Goal: Transaction & Acquisition: Purchase product/service

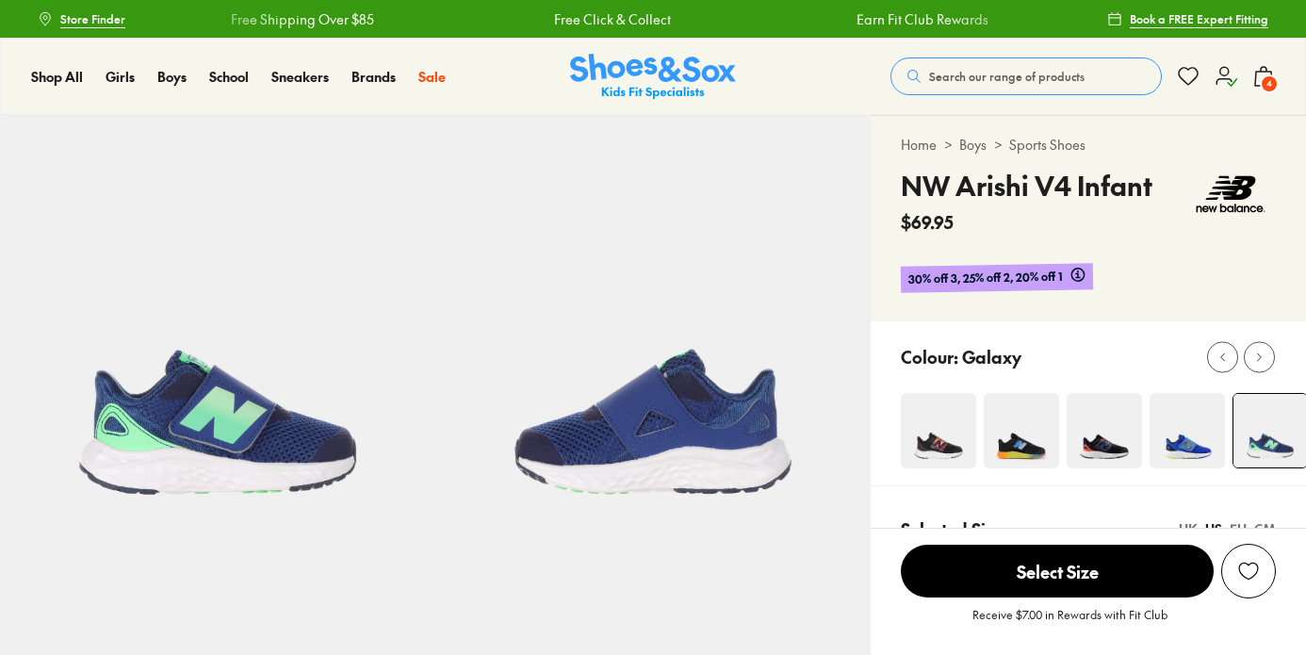
select select "*"
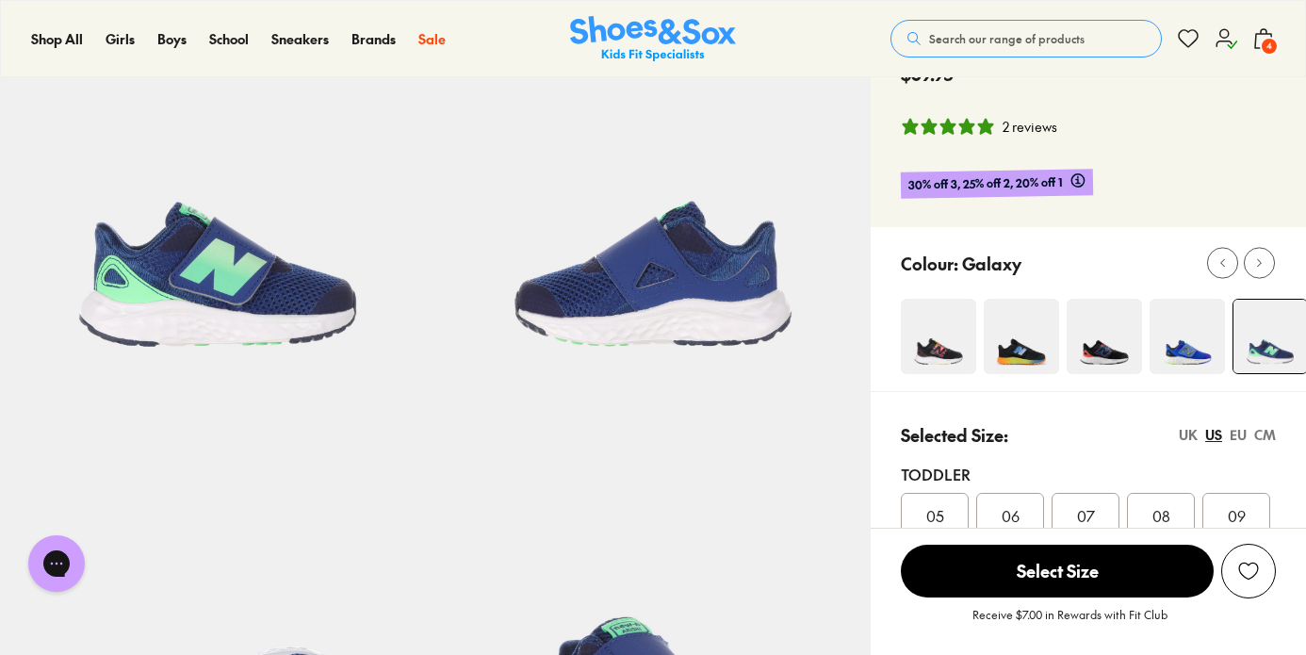
scroll to position [321, 0]
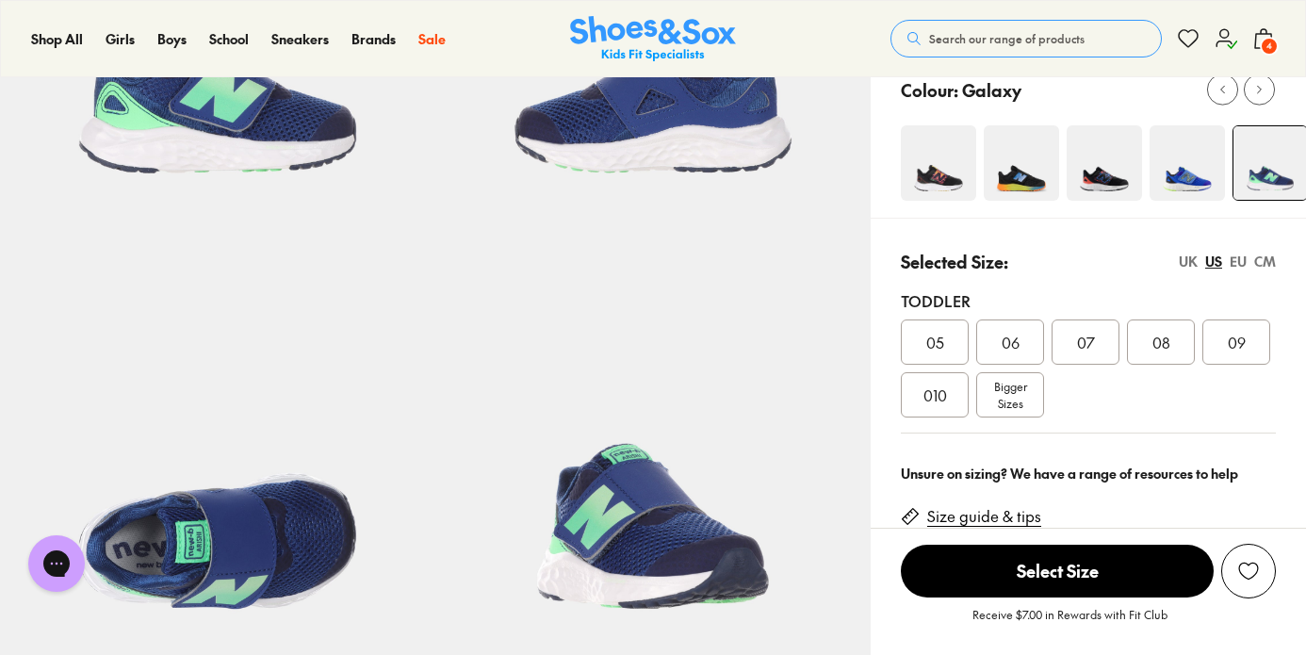
click at [1269, 261] on div "CM" at bounding box center [1265, 262] width 22 height 20
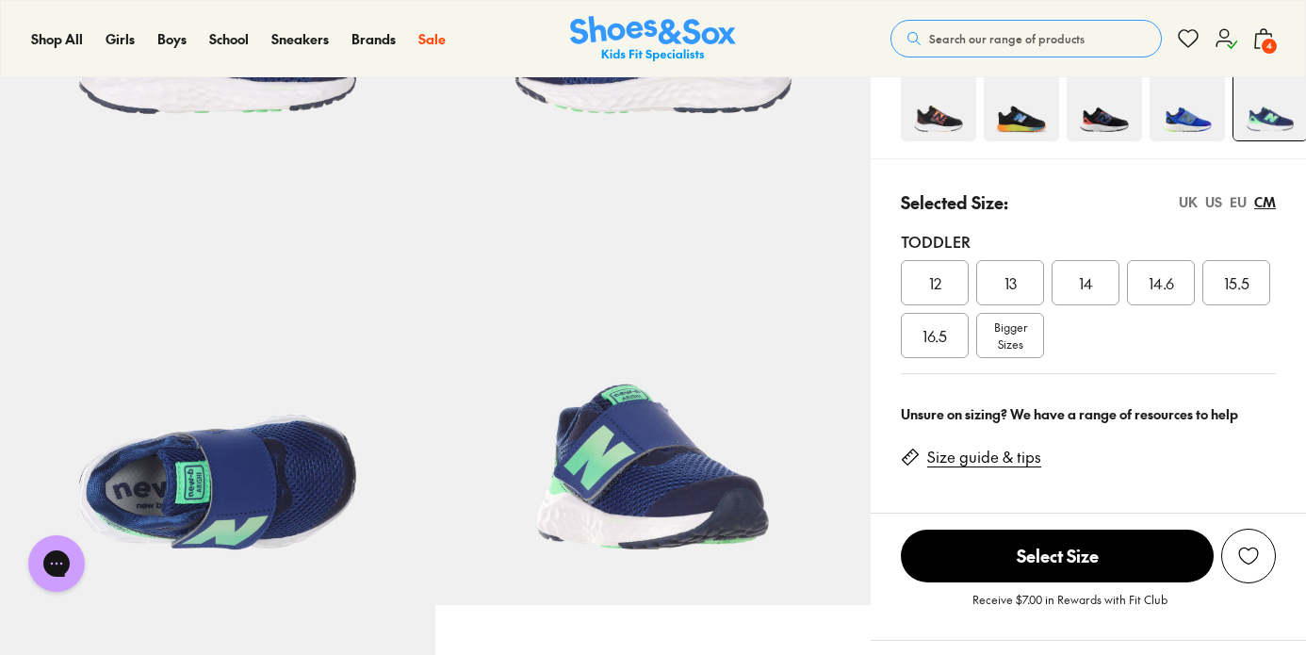
scroll to position [396, 0]
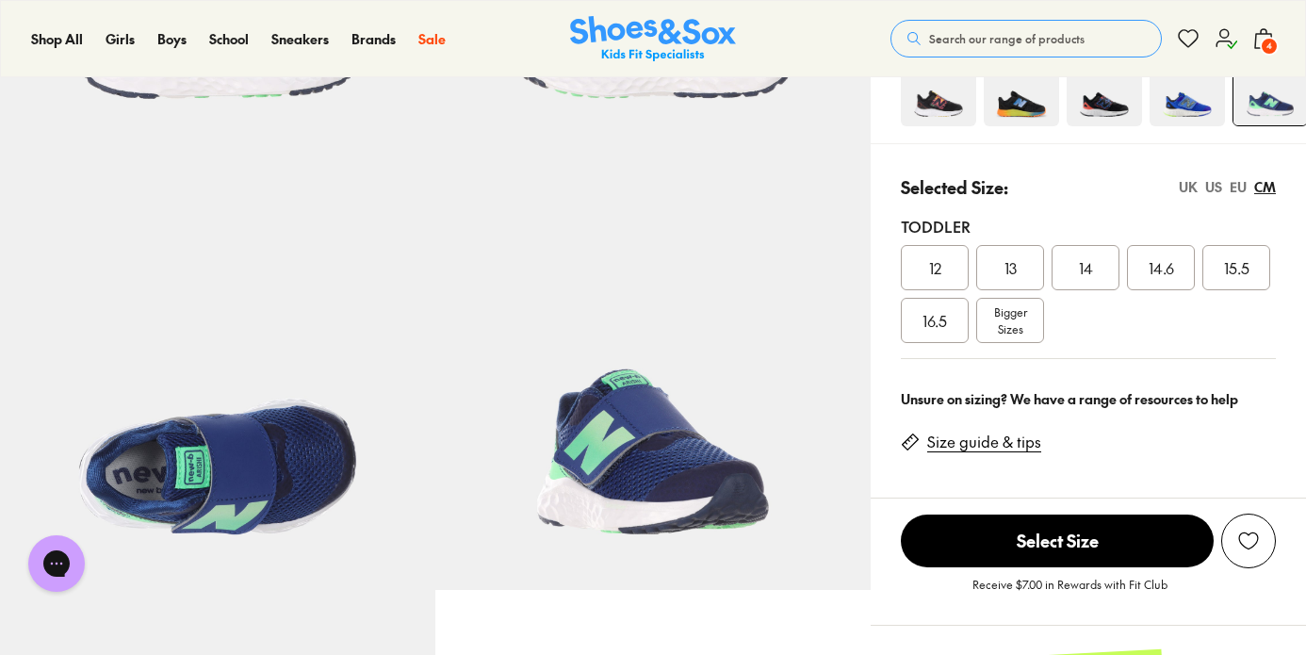
click at [939, 328] on span "16.5" at bounding box center [934, 320] width 24 height 23
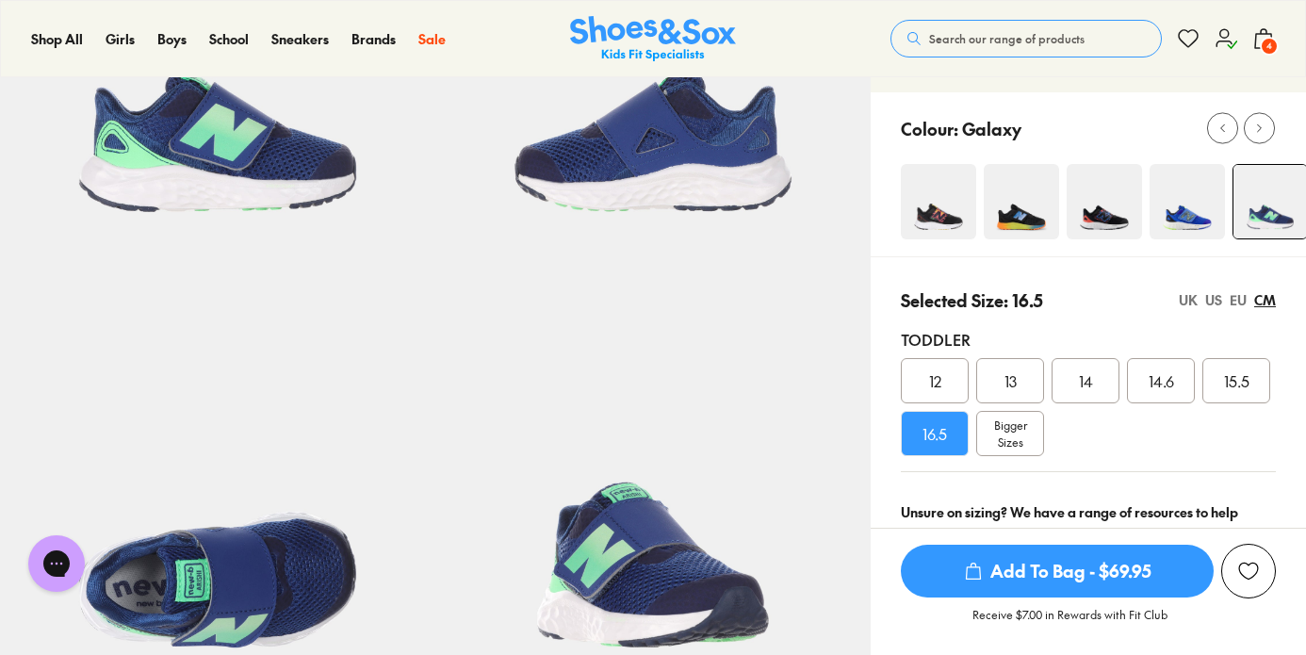
scroll to position [276, 0]
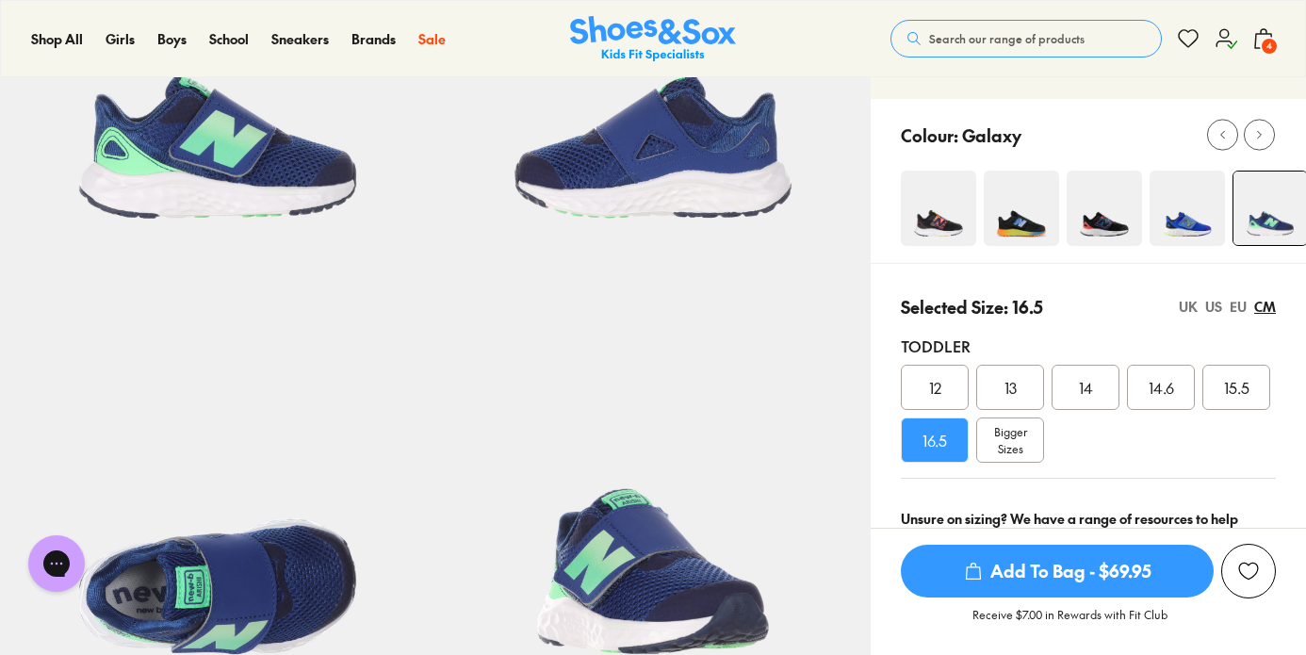
click at [1240, 307] on div "EU" at bounding box center [1238, 307] width 17 height 20
click at [1218, 308] on div "US" at bounding box center [1213, 307] width 17 height 20
click at [1263, 48] on span "4" at bounding box center [1269, 46] width 19 height 19
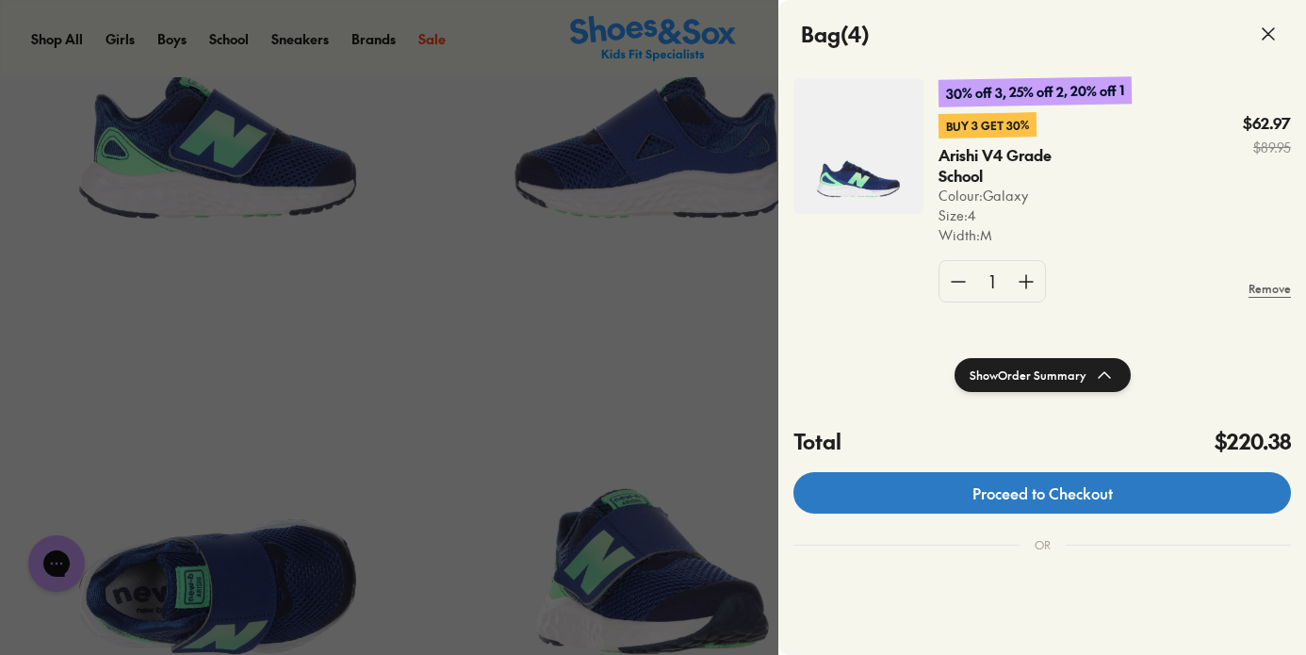
scroll to position [185, 0]
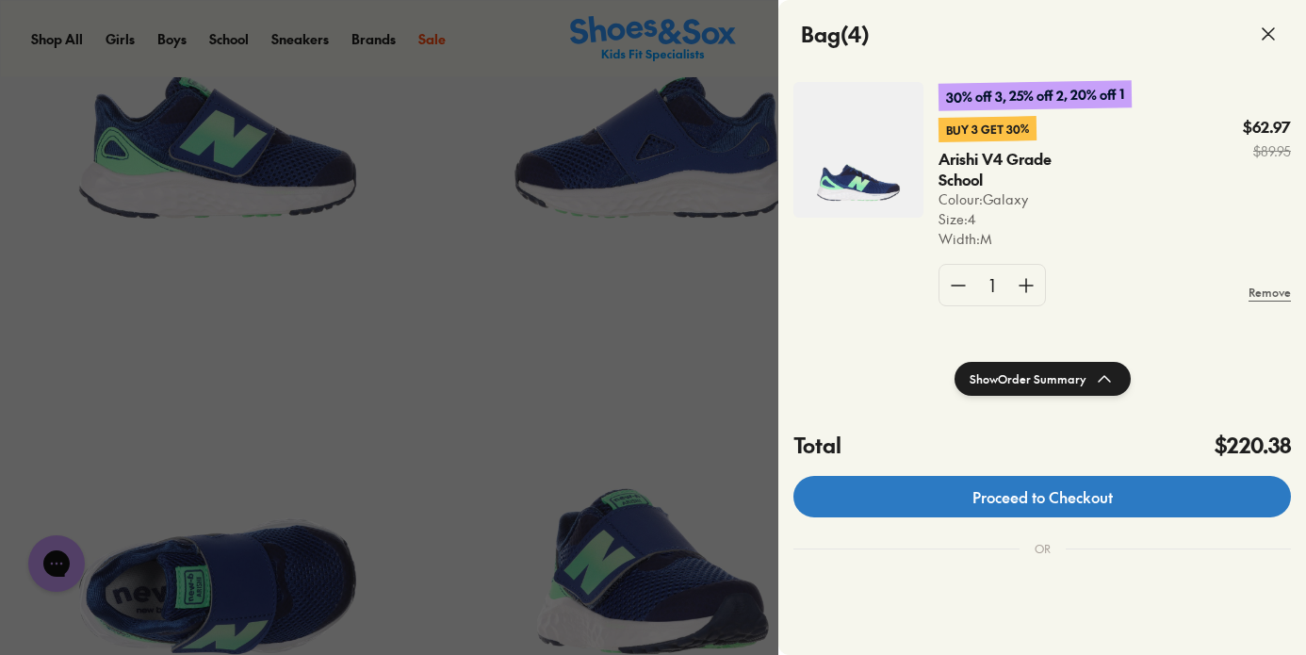
click at [1135, 492] on link "Proceed to Checkout" at bounding box center [1042, 496] width 498 height 41
